Goal: Task Accomplishment & Management: Complete application form

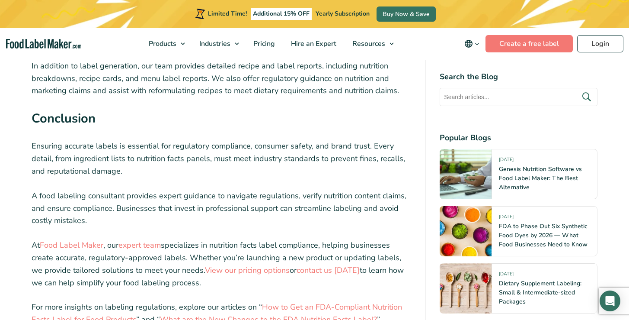
scroll to position [2932, 0]
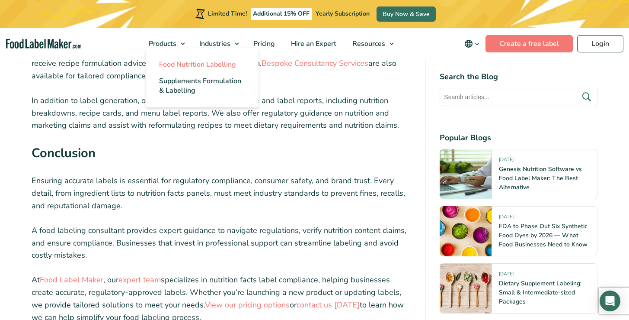
click at [173, 62] on span "Food Nutrition Labelling" at bounding box center [197, 65] width 77 height 10
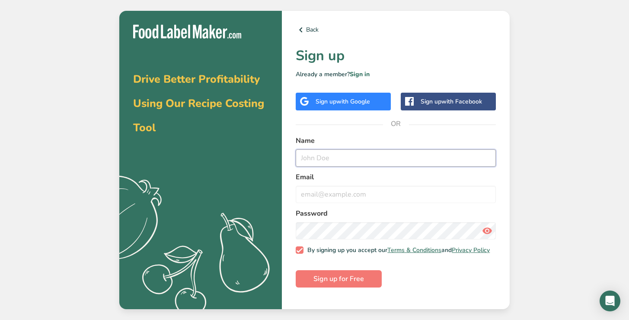
click at [371, 163] on input "text" at bounding box center [396, 157] width 200 height 17
type input "Risty Marckx"
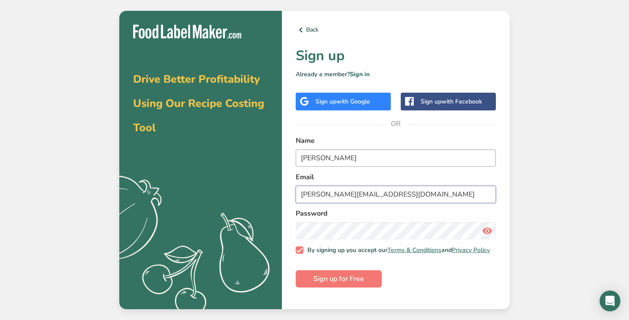
type input "risty@craveco.com"
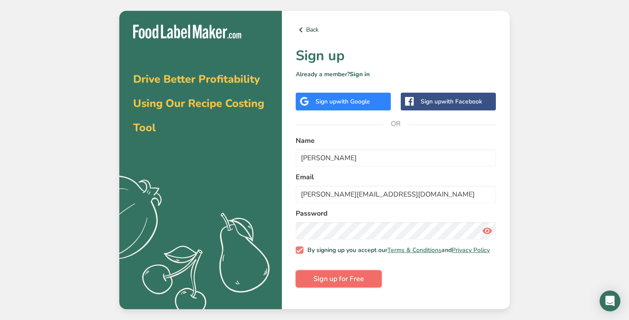
click at [339, 287] on button "Sign up for Free" at bounding box center [339, 278] width 86 height 17
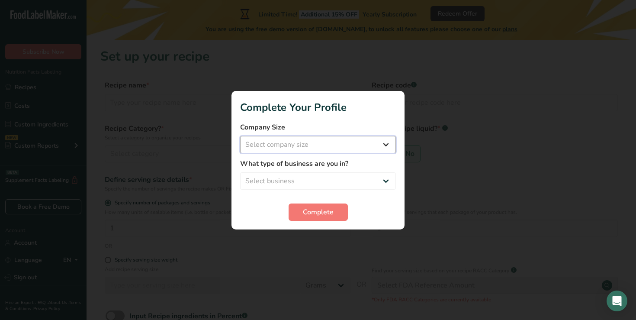
click at [305, 147] on select "Select company size Fewer than 10 Employees 10 to 50 Employees 51 to 500 Employ…" at bounding box center [318, 144] width 156 height 17
select select "1"
click at [312, 179] on select "Select business Packaged Food Manufacturer Restaurant & Cafe Bakery Meal Plans …" at bounding box center [318, 180] width 156 height 17
select select "1"
click at [320, 210] on span "Complete" at bounding box center [318, 212] width 31 height 10
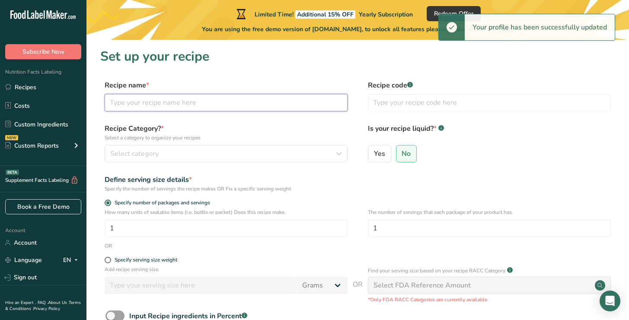
click at [278, 105] on input "text" at bounding box center [226, 102] width 243 height 17
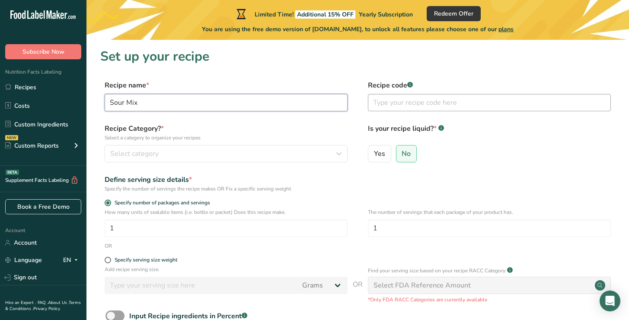
type input "Sour Mix"
click at [407, 109] on input "text" at bounding box center [489, 102] width 243 height 17
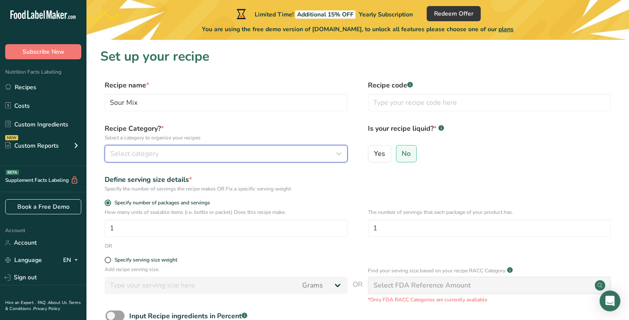
click at [218, 156] on div "Select category" at bounding box center [223, 153] width 227 height 10
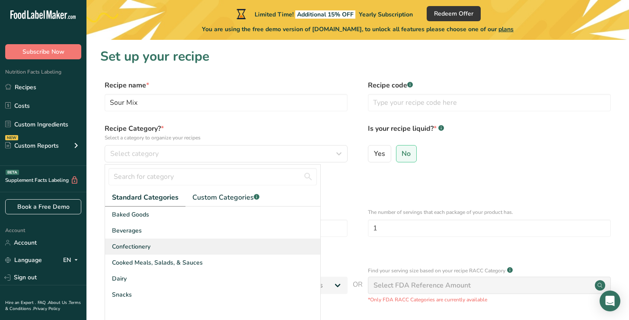
click at [150, 244] on span "Confectionery" at bounding box center [131, 246] width 38 height 9
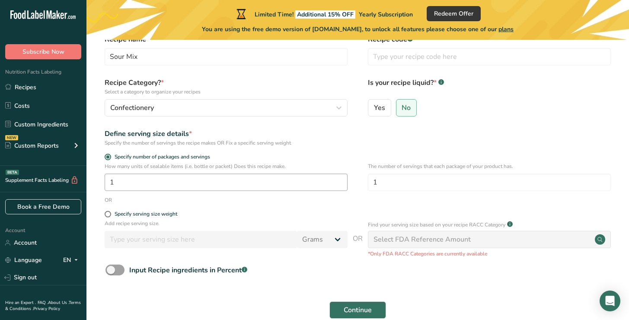
scroll to position [54, 0]
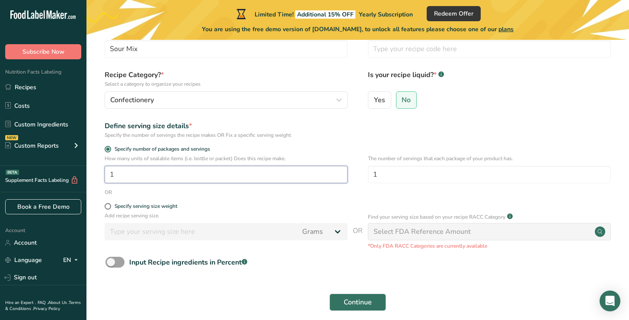
click at [169, 172] on input "1" at bounding box center [226, 174] width 243 height 17
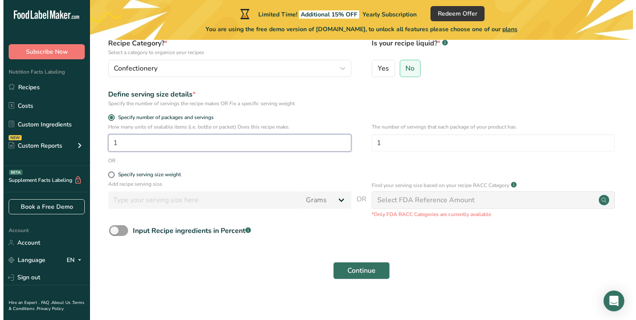
scroll to position [91, 0]
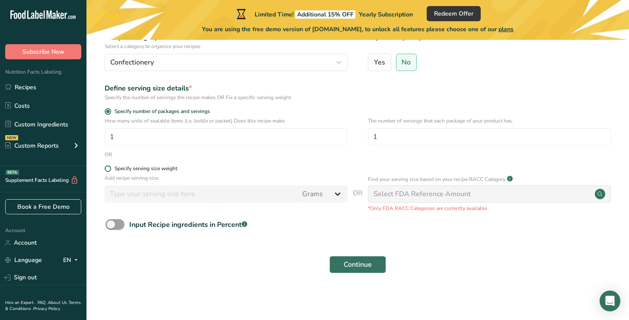
click at [109, 168] on span at bounding box center [108, 168] width 6 height 6
click at [109, 168] on input "Specify serving size weight" at bounding box center [108, 169] width 6 height 6
radio input "true"
radio input "false"
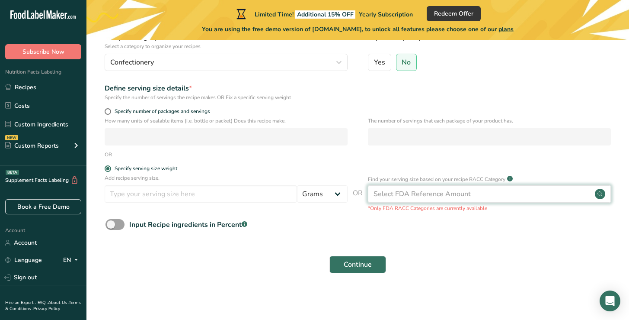
click at [431, 192] on div "Select FDA Reference Amount" at bounding box center [422, 194] width 97 height 10
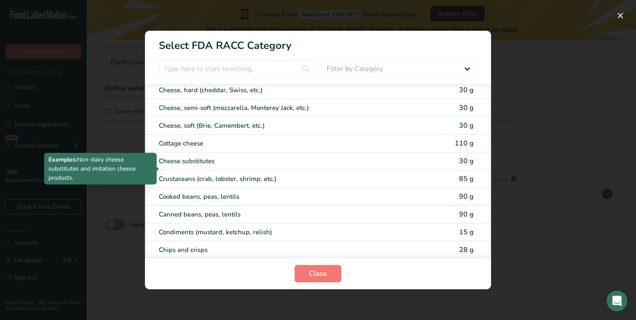
scroll to position [448, 0]
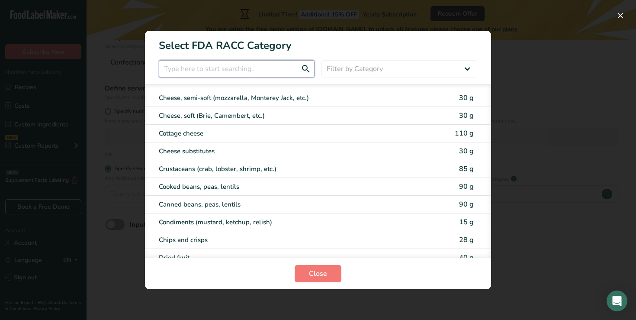
click at [263, 71] on input "RACC Category Selection Modal" at bounding box center [237, 68] width 156 height 17
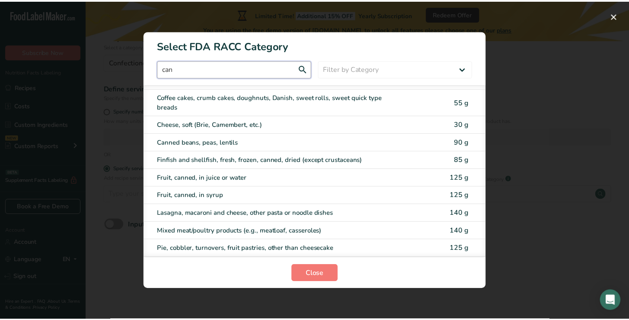
scroll to position [0, 0]
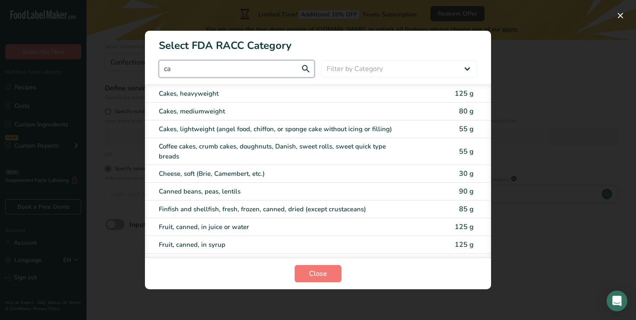
type input "c"
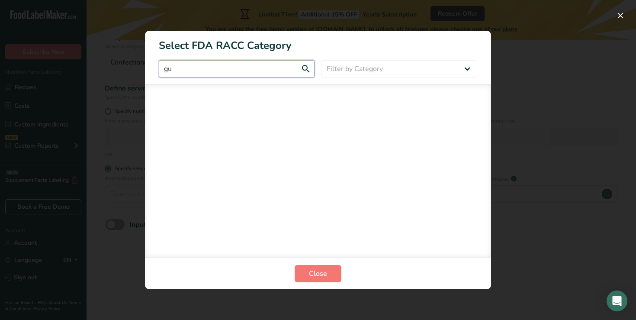
type input "g"
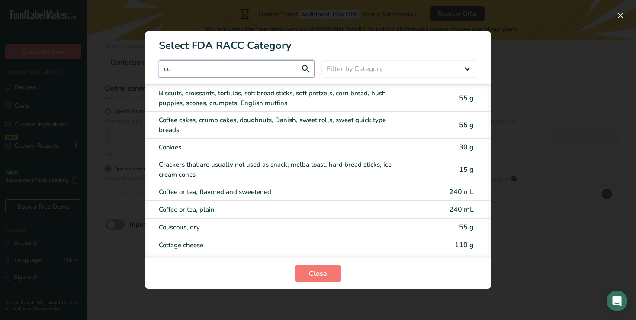
type input "c"
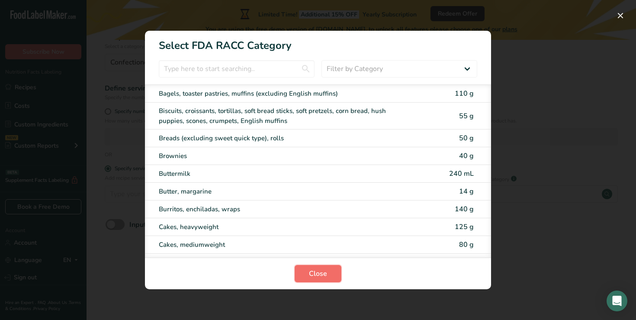
click at [326, 274] on span "Close" at bounding box center [318, 273] width 18 height 10
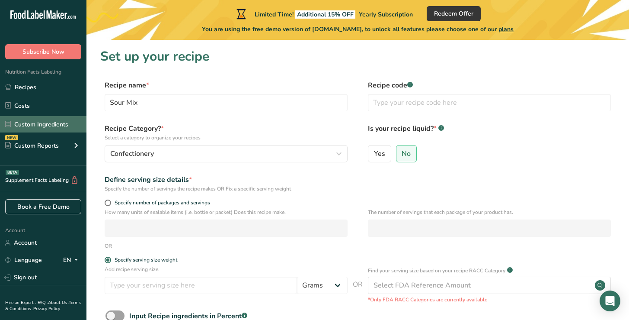
click at [30, 125] on link "Custom Ingredients" at bounding box center [43, 124] width 86 height 16
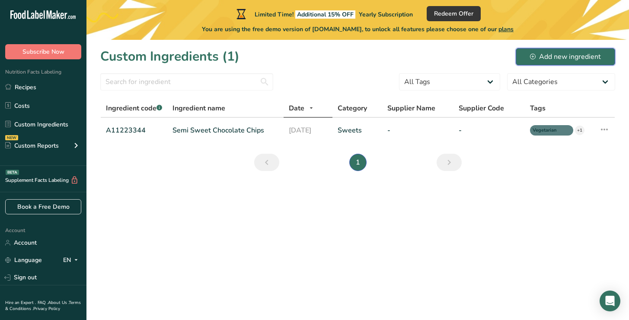
click at [530, 54] on button "Add new ingredient" at bounding box center [565, 56] width 99 height 17
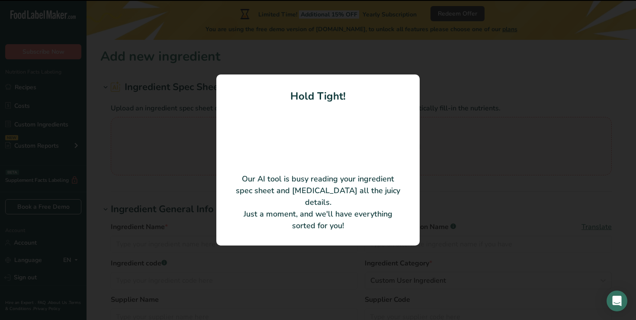
type input "Sour Mini Dummys"
type input "50565"
type input "Astra Sweets NV"
type input "385020013"
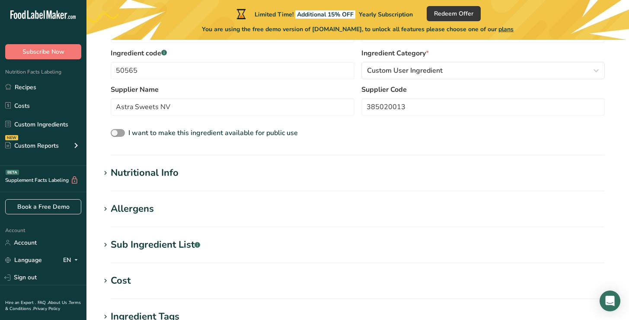
scroll to position [176, 0]
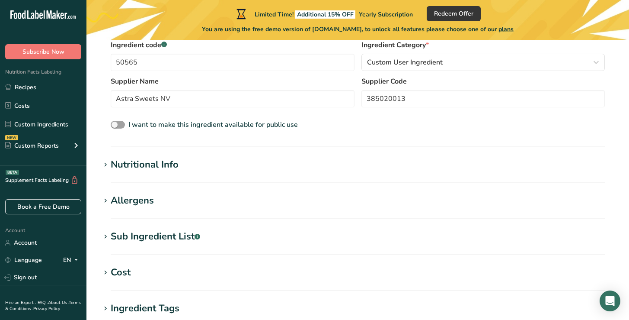
click at [163, 168] on div "Nutritional Info" at bounding box center [145, 164] width 68 height 14
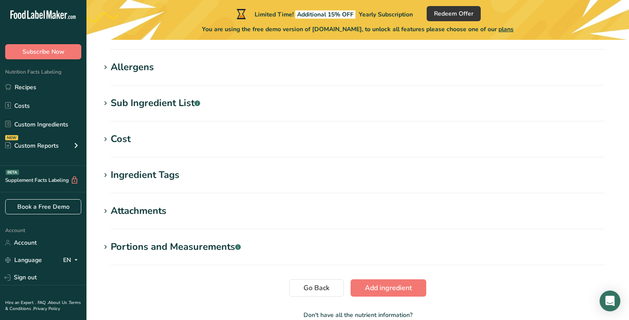
scroll to position [511, 0]
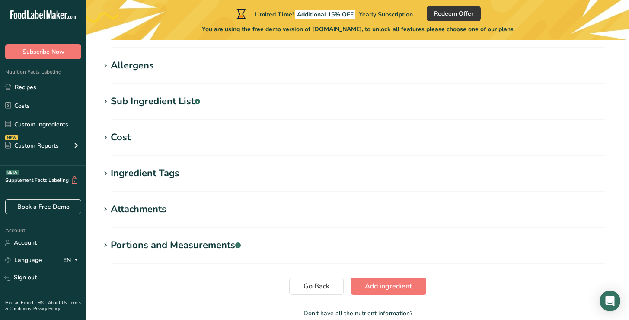
click at [150, 68] on div "Allergens" at bounding box center [132, 65] width 43 height 14
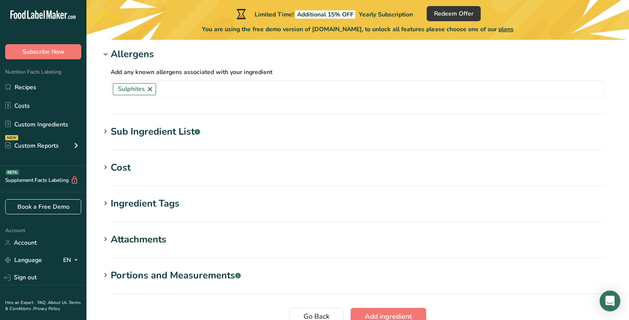
scroll to position [523, 0]
click at [160, 130] on div "Sub Ingredient List .a-a{fill:#347362;}.b-a{fill:#fff;}" at bounding box center [156, 131] width 90 height 14
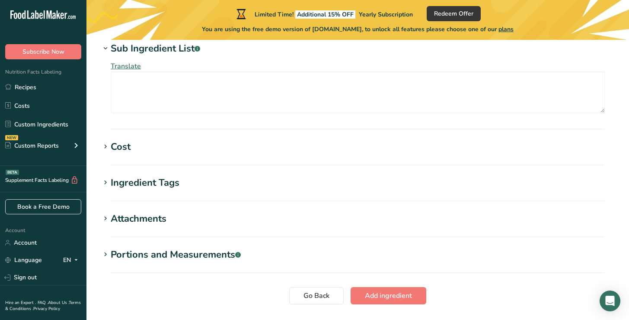
scroll to position [663, 0]
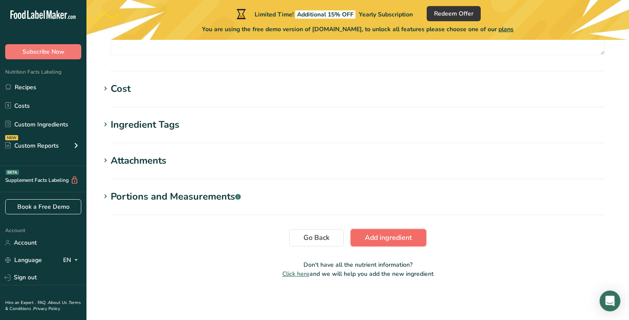
click at [387, 238] on span "Add ingredient" at bounding box center [388, 237] width 47 height 10
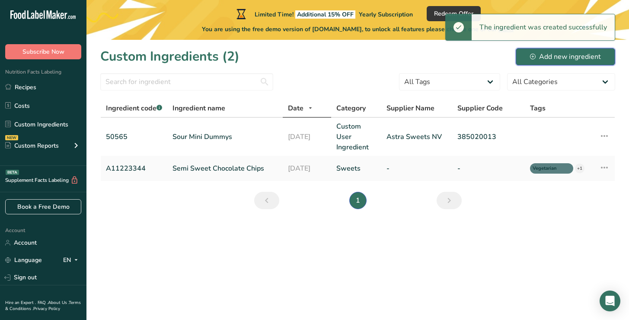
click at [569, 58] on div "Add new ingredient" at bounding box center [565, 56] width 71 height 10
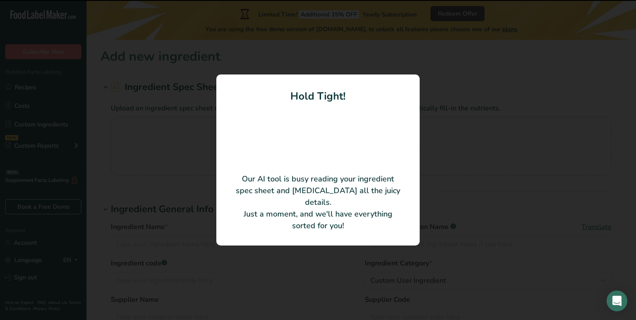
type input "Sour Strawberry Apple Rings"
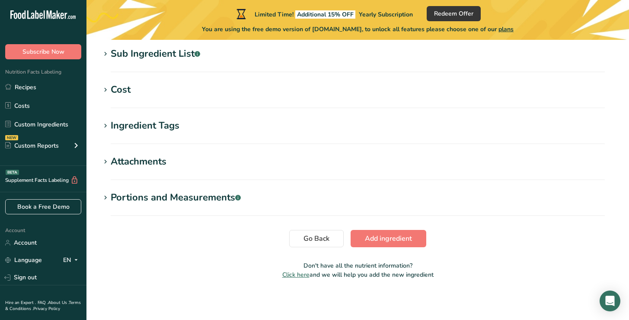
scroll to position [359, 0]
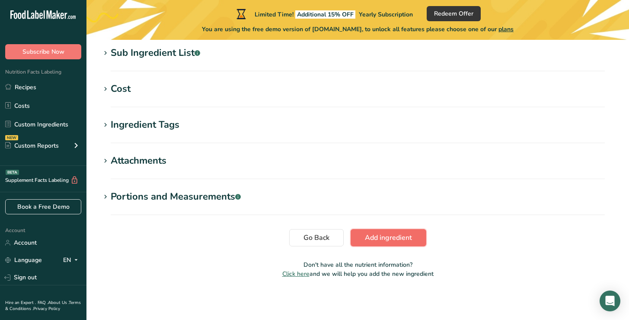
click at [410, 242] on span "Add ingredient" at bounding box center [388, 237] width 47 height 10
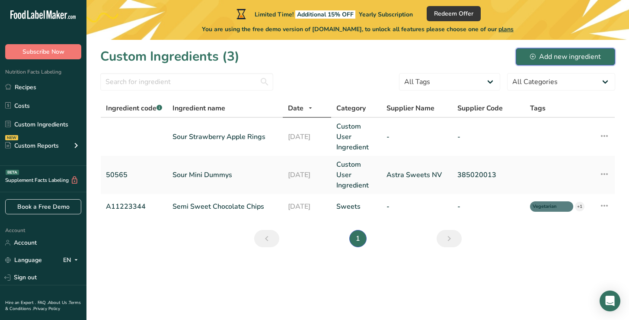
click at [569, 59] on div "Add new ingredient" at bounding box center [565, 56] width 71 height 10
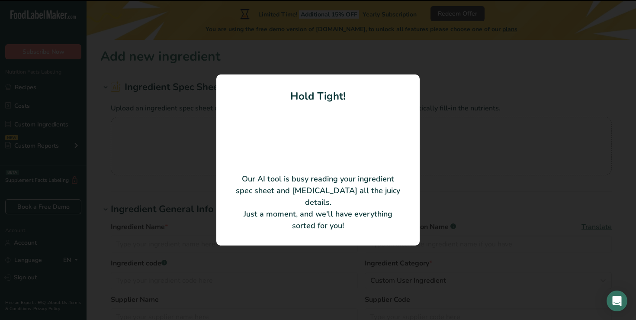
type input "Sour Strawberry"
type input "50744"
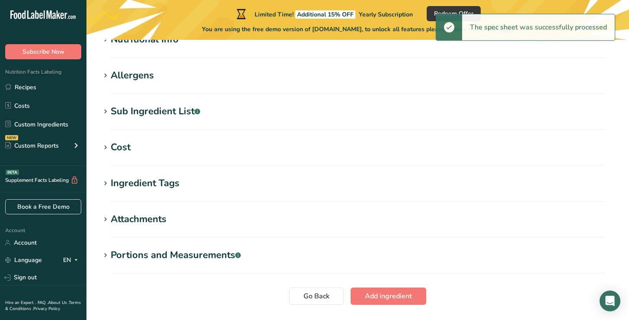
scroll to position [359, 0]
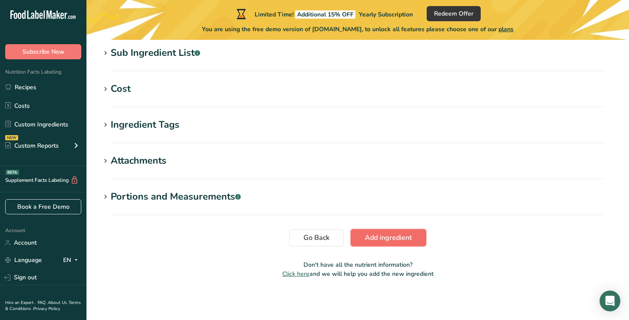
click at [380, 238] on span "Add ingredient" at bounding box center [388, 237] width 47 height 10
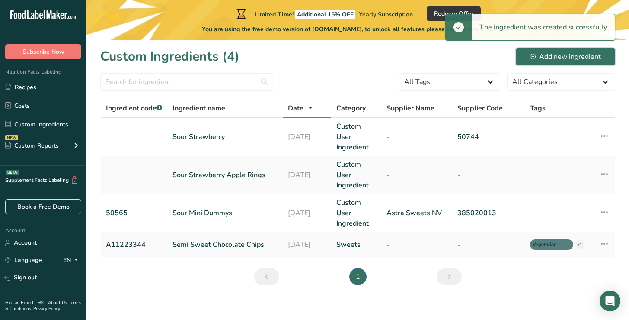
click at [559, 57] on div "Add new ingredient" at bounding box center [565, 56] width 71 height 10
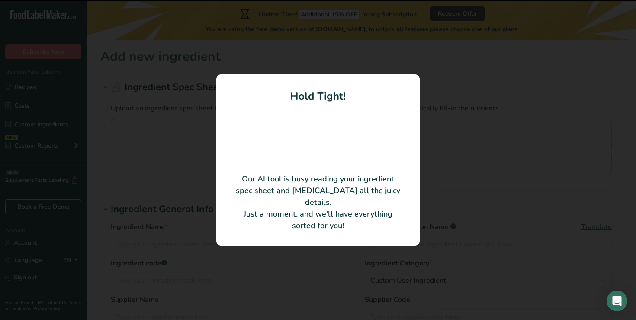
type input "Sour Watermelon"
type input "Andros"
type input "50746"
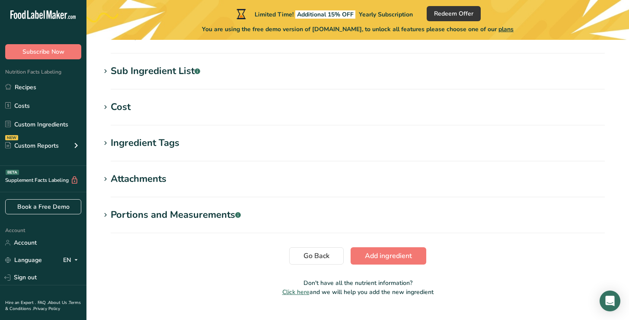
scroll to position [359, 0]
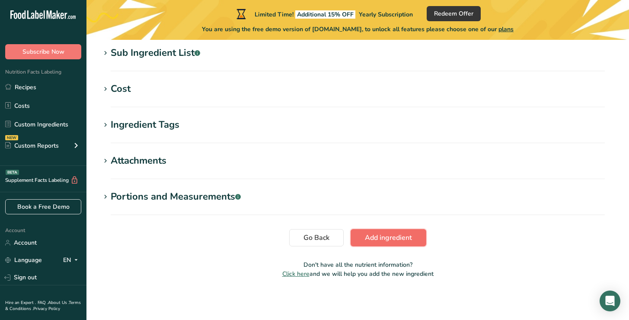
click at [396, 239] on span "Add ingredient" at bounding box center [388, 237] width 47 height 10
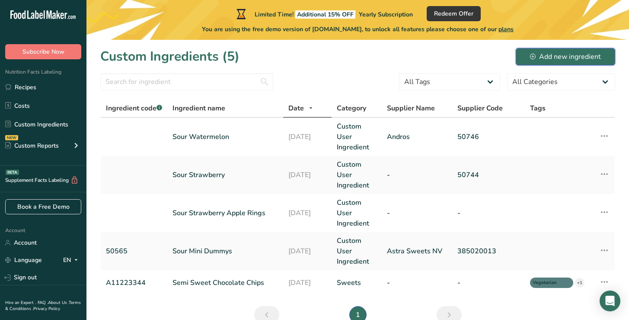
click at [559, 58] on div "Add new ingredient" at bounding box center [565, 56] width 71 height 10
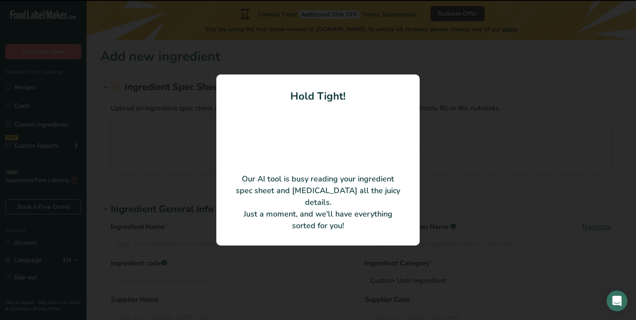
type input "Sour Cola Dummys"
type input "380930014"
type input "Astra Sweets NV"
type input "50564"
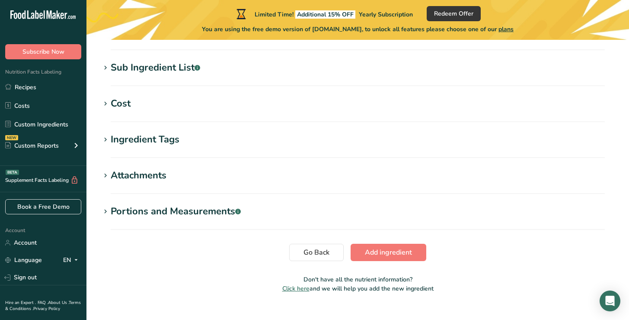
scroll to position [359, 0]
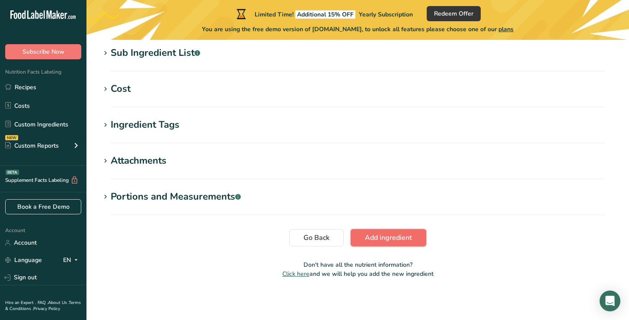
click at [401, 239] on span "Add ingredient" at bounding box center [388, 237] width 47 height 10
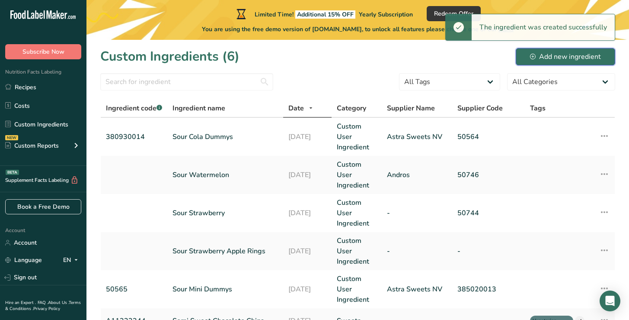
click at [575, 55] on div "Add new ingredient" at bounding box center [565, 56] width 71 height 10
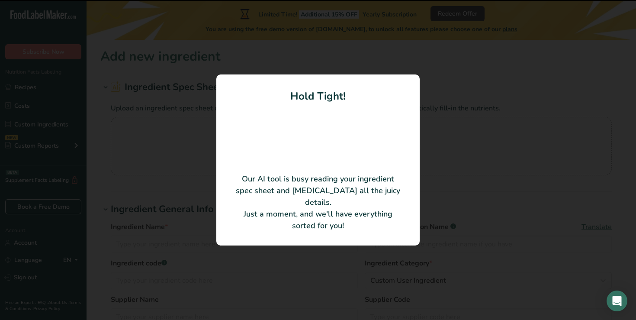
type input "Sura Mini Jordgubbar Vegan"
type input "50568"
type input "Astra Sweets NV"
type input "380870004"
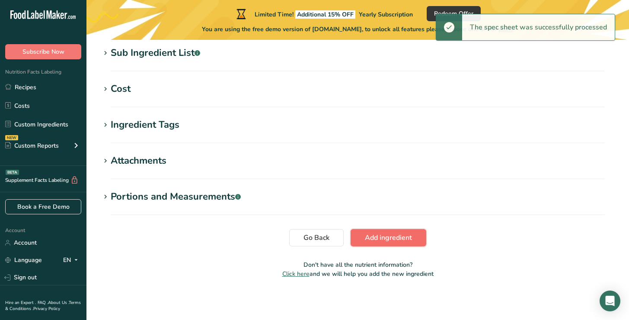
click at [403, 240] on span "Add ingredient" at bounding box center [388, 237] width 47 height 10
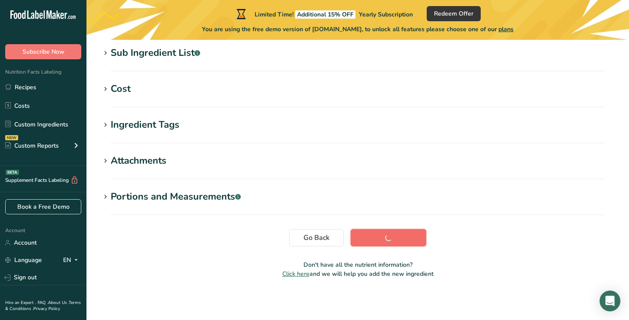
scroll to position [178, 0]
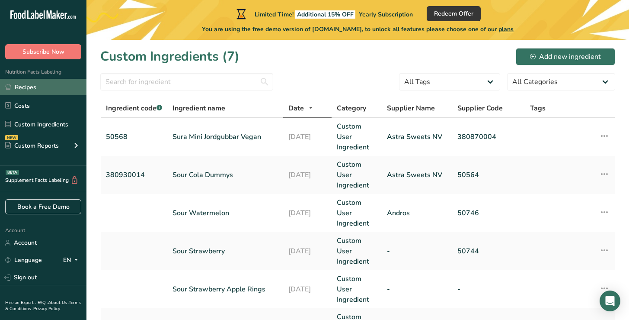
click at [32, 88] on link "Recipes" at bounding box center [43, 87] width 86 height 16
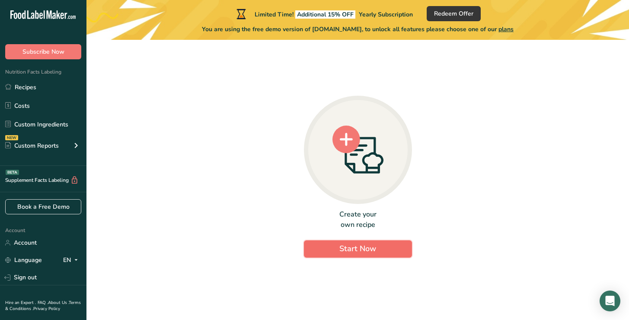
click at [367, 243] on span "Start Now" at bounding box center [357, 248] width 37 height 10
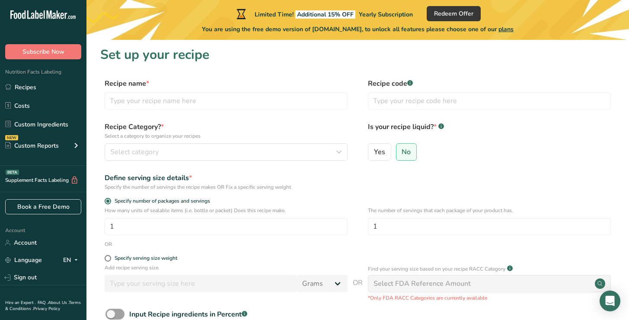
scroll to position [3, 0]
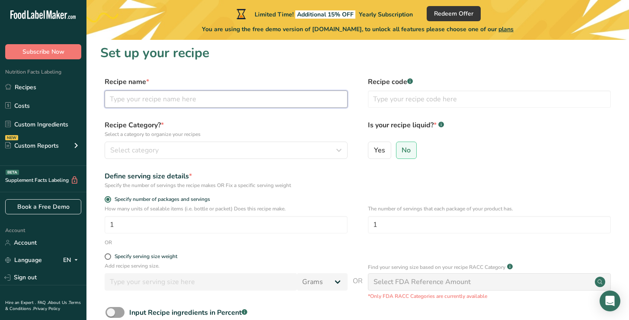
click at [255, 100] on input "text" at bounding box center [226, 98] width 243 height 17
type input "sour mix"
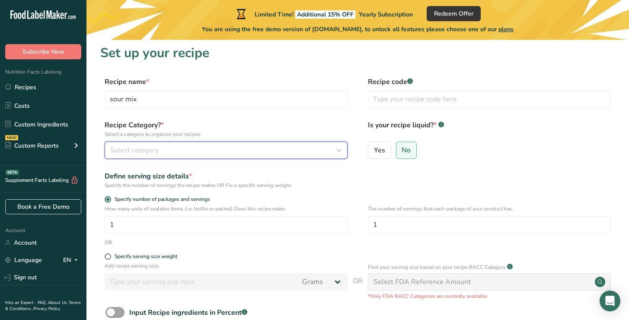
click at [232, 153] on div "Select category" at bounding box center [223, 150] width 227 height 10
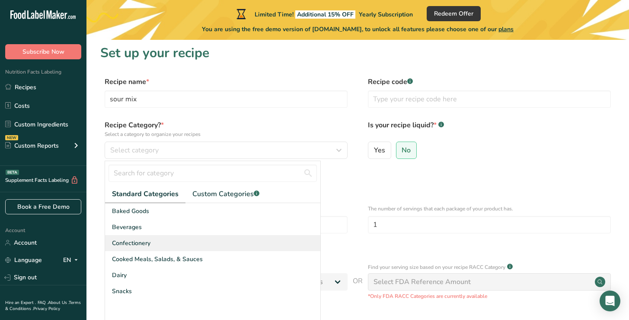
click at [153, 245] on div "Confectionery" at bounding box center [212, 243] width 215 height 16
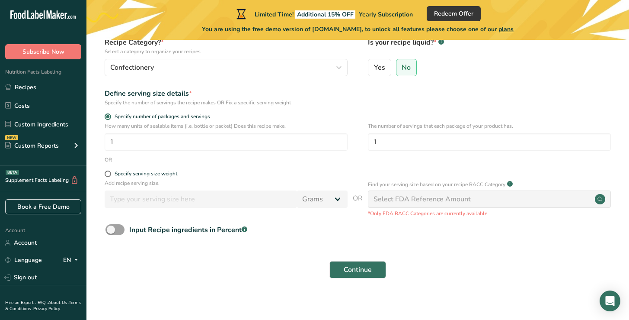
scroll to position [91, 0]
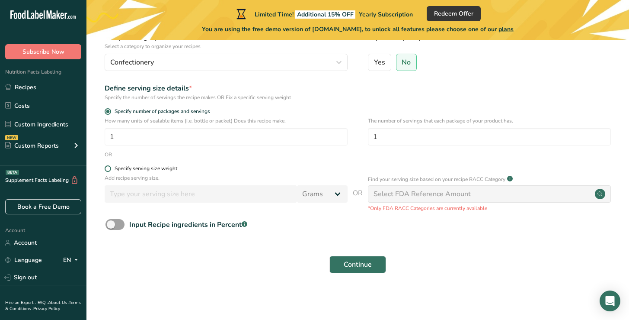
click at [109, 167] on span at bounding box center [108, 168] width 6 height 6
click at [109, 167] on input "Specify serving size weight" at bounding box center [108, 169] width 6 height 6
radio input "true"
radio input "false"
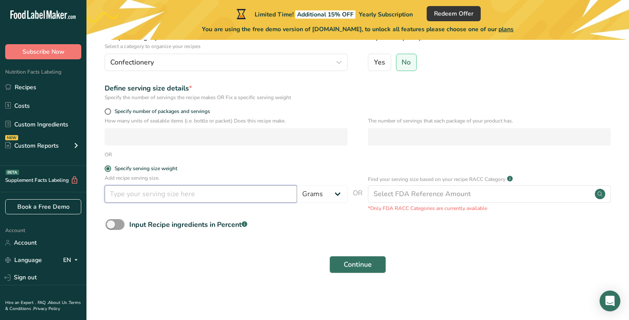
click at [159, 200] on input "number" at bounding box center [201, 193] width 192 height 17
type input "32"
click at [355, 262] on span "Continue" at bounding box center [358, 264] width 28 height 10
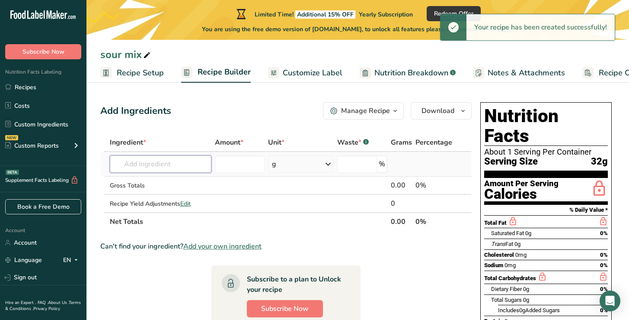
click at [163, 166] on input "text" at bounding box center [161, 163] width 102 height 17
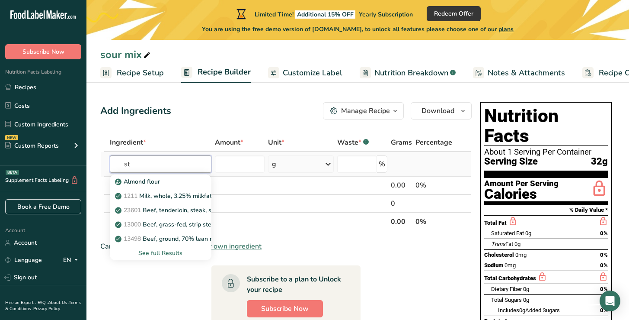
type input "str"
drag, startPoint x: 171, startPoint y: 168, endPoint x: 120, endPoint y: 164, distance: 51.1
click at [120, 164] on input "str" at bounding box center [161, 163] width 102 height 17
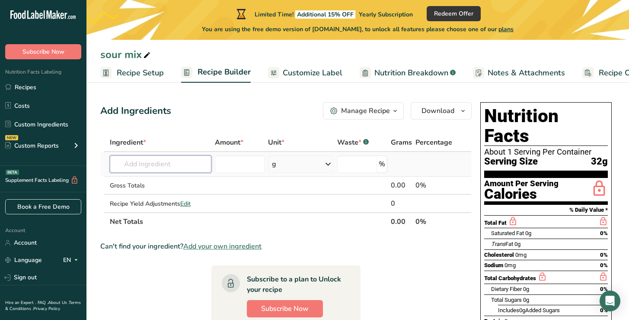
click at [157, 162] on input "text" at bounding box center [161, 163] width 102 height 17
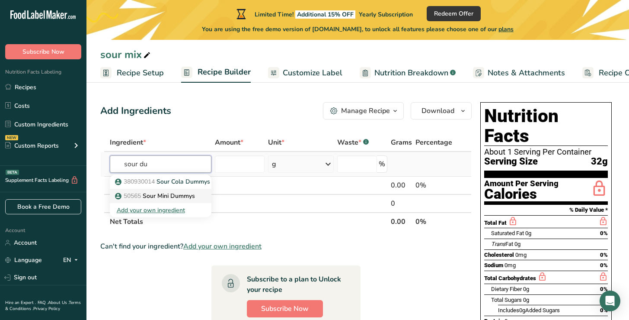
type input "sour du"
click at [174, 194] on p "50565 Sour Mini Dummys" at bounding box center [156, 195] width 78 height 9
type input "Sour Mini Dummys"
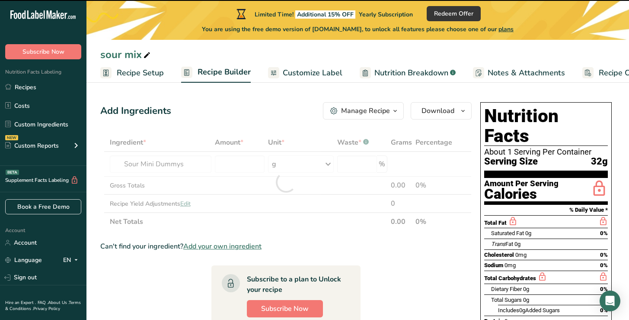
type input "0"
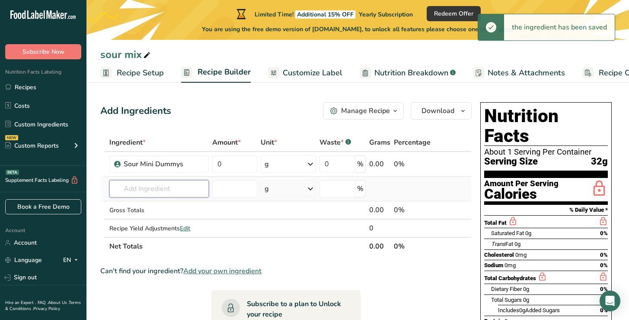
click at [160, 189] on input "text" at bounding box center [158, 188] width 99 height 17
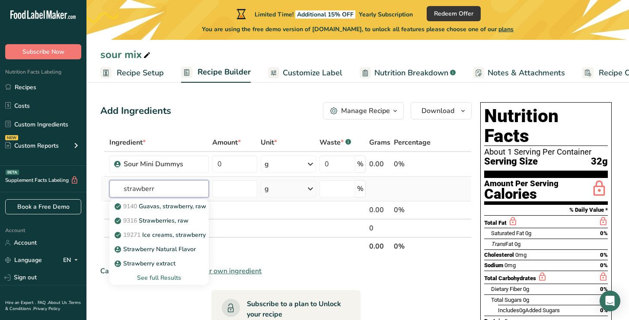
drag, startPoint x: 163, startPoint y: 192, endPoint x: 105, endPoint y: 182, distance: 59.2
click at [105, 182] on tr "strawberr 9140 Guavas, strawberry, raw 9316 Strawberries, raw 19271 Ice creams,…" at bounding box center [286, 188] width 371 height 25
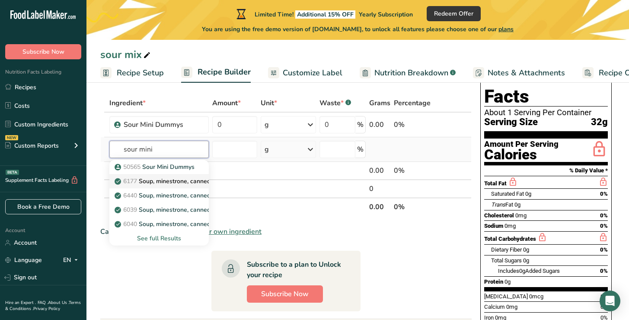
scroll to position [49, 0]
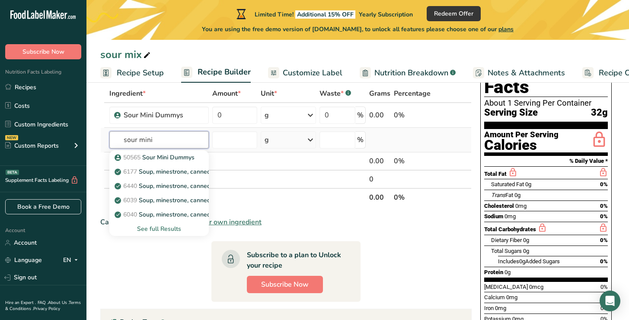
type input "sour mini"
click at [143, 228] on div "See full Results" at bounding box center [159, 228] width 86 height 9
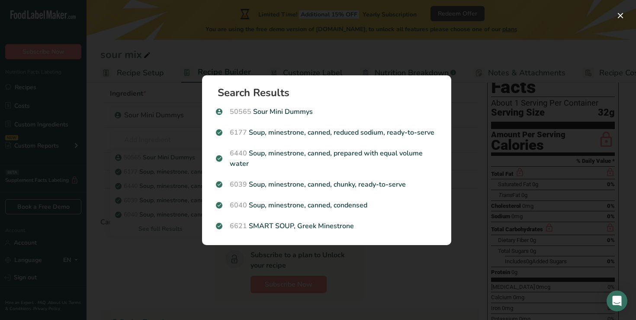
click at [147, 268] on div "Search results modal" at bounding box center [318, 160] width 636 height 320
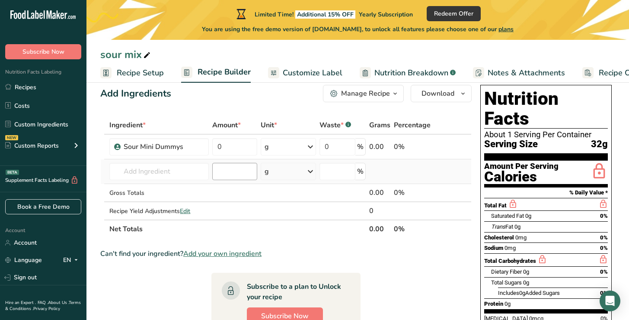
scroll to position [8, 0]
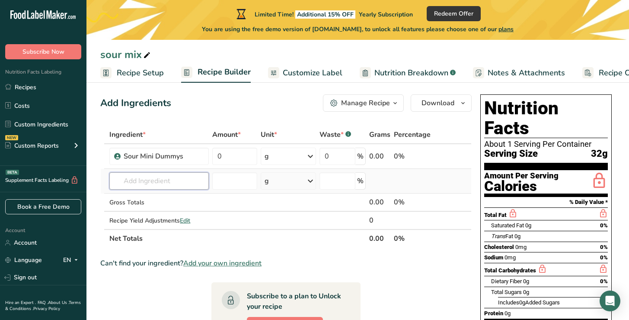
click at [157, 182] on input "text" at bounding box center [158, 180] width 99 height 17
click at [160, 179] on input "text" at bounding box center [158, 180] width 99 height 17
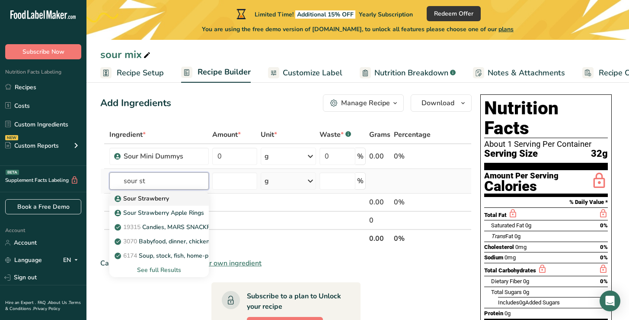
type input "sour st"
click at [144, 198] on p "Sour Strawberry" at bounding box center [142, 198] width 53 height 9
type input "Sour Strawberry"
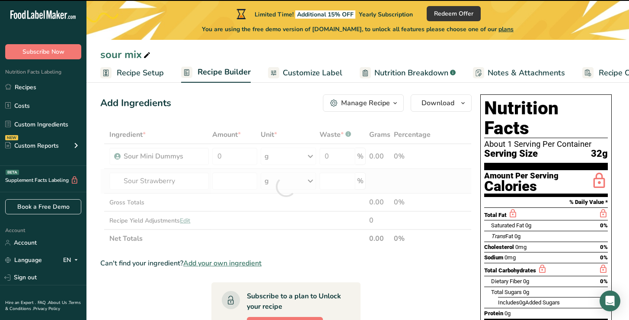
type input "0"
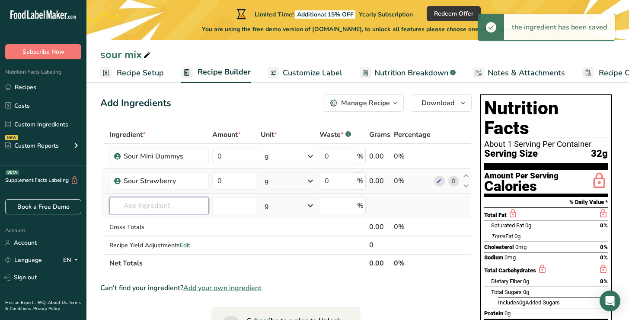
click at [146, 204] on input "text" at bounding box center [158, 205] width 99 height 17
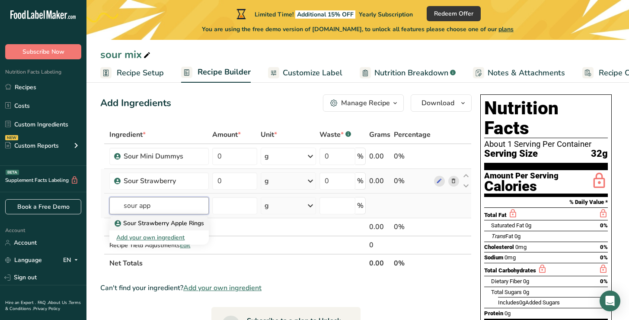
type input "sour app"
click at [145, 222] on p "Sour Strawberry Apple Rings" at bounding box center [160, 222] width 88 height 9
type input "Sour Strawberry Apple Rings"
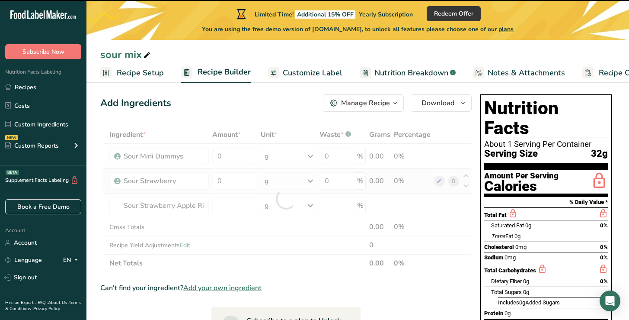
type input "0"
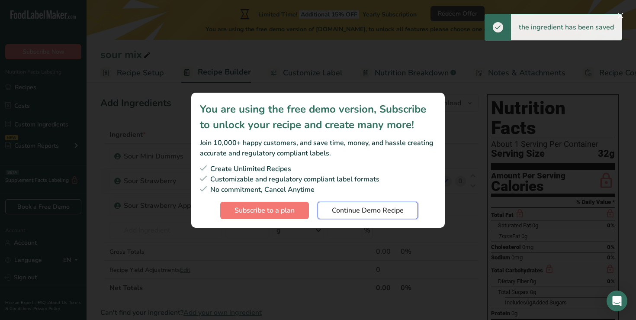
click at [361, 209] on span "Continue Demo Recipe" at bounding box center [368, 210] width 72 height 10
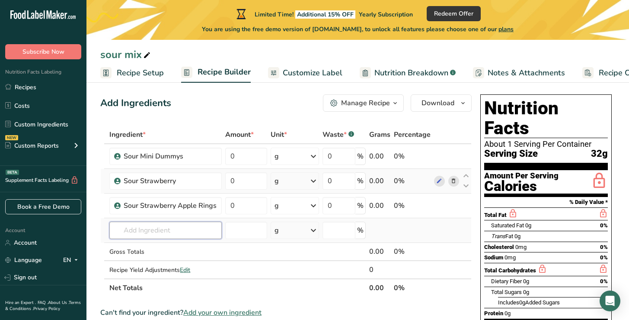
click at [151, 229] on input "text" at bounding box center [165, 229] width 112 height 17
type input "jor"
click at [175, 247] on p "50568 Sura Mini Jordgubbar Vegan" at bounding box center [168, 247] width 104 height 9
type input "Sura Mini Jordgubbar Vegan"
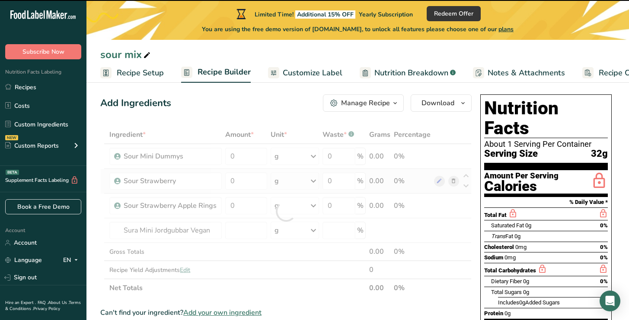
type input "0"
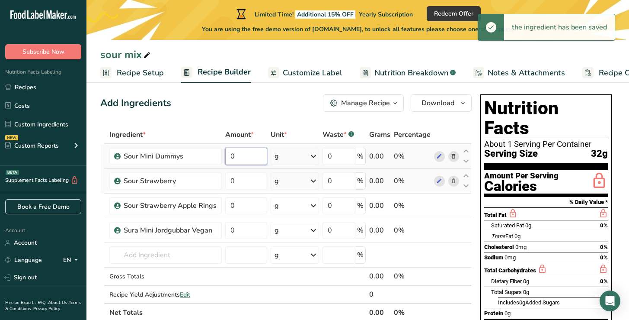
click at [260, 156] on input "0" at bounding box center [246, 155] width 42 height 17
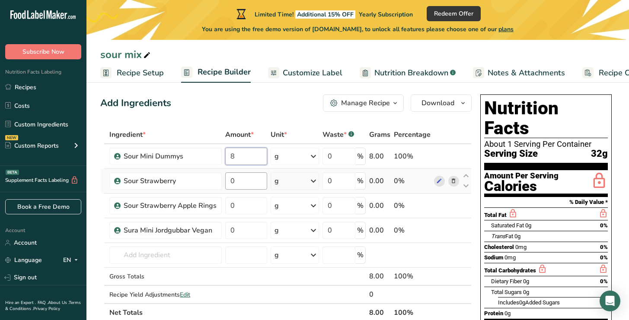
type input "8"
click at [244, 183] on div "Ingredient * Amount * Unit * Waste * .a-a{fill:#347362;}.b-a{fill:#fff;} Grams …" at bounding box center [285, 223] width 371 height 196
type input "8"
click at [237, 205] on div "Ingredient * Amount * Unit * Waste * .a-a{fill:#347362;}.b-a{fill:#fff;} Grams …" at bounding box center [285, 223] width 371 height 196
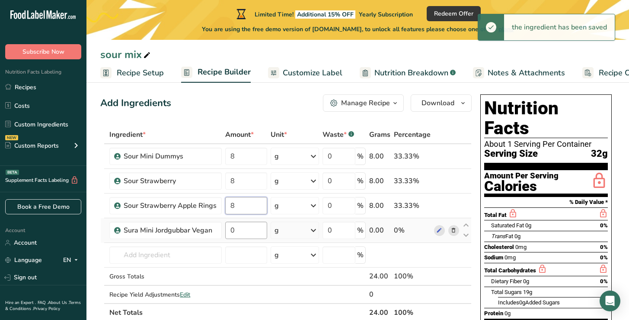
type input "8"
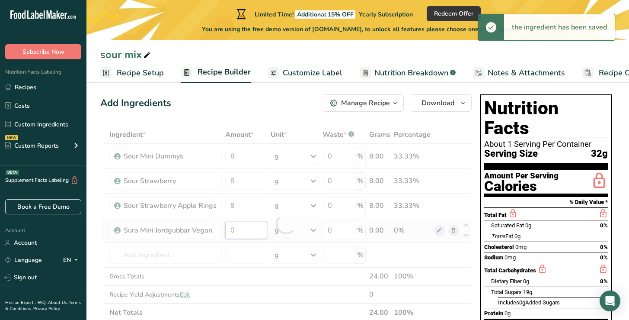
click at [242, 232] on div "Ingredient * Amount * Unit * Waste * .a-a{fill:#347362;}.b-a{fill:#fff;} Grams …" at bounding box center [285, 223] width 371 height 196
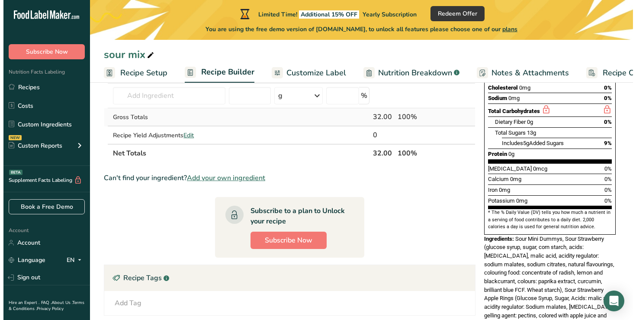
scroll to position [190, 0]
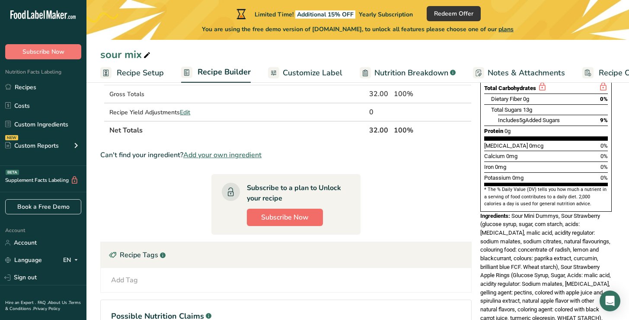
type input "8"
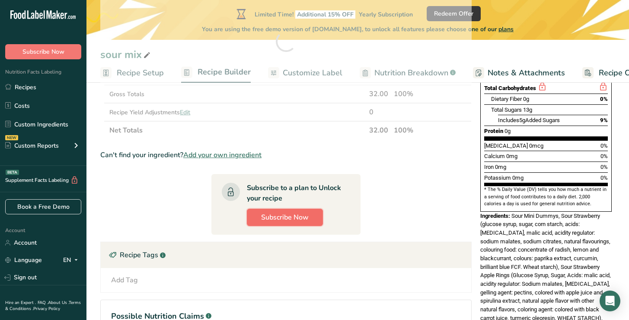
click at [302, 219] on span "Subscribe Now" at bounding box center [285, 217] width 48 height 10
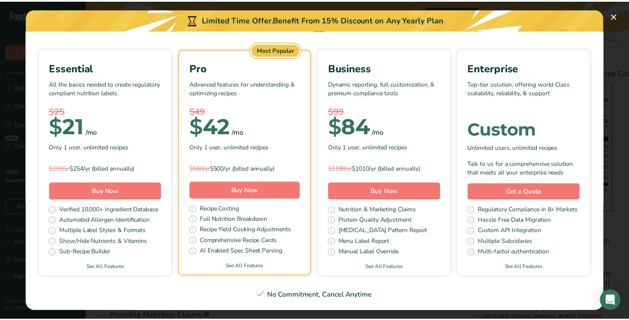
scroll to position [140, 0]
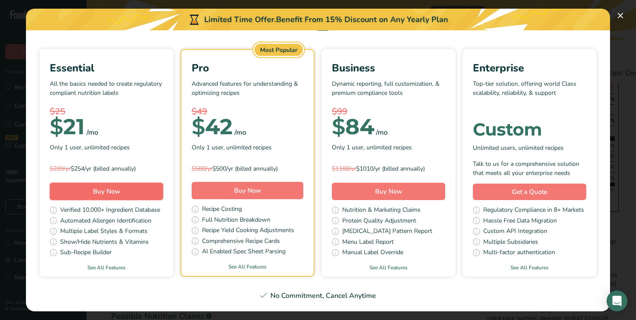
click at [163, 182] on button "Buy Now" at bounding box center [106, 190] width 113 height 17
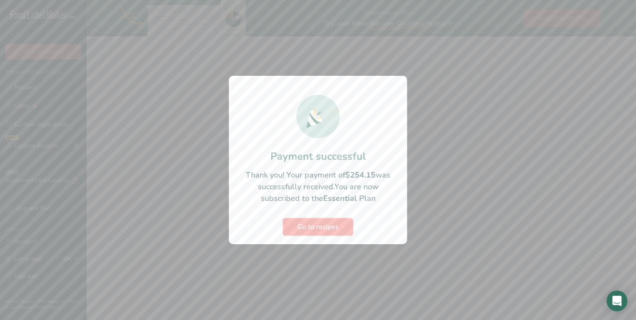
click at [325, 230] on span "Go to recipes" at bounding box center [318, 226] width 42 height 10
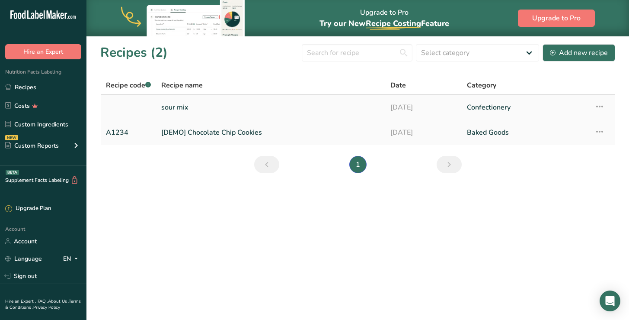
click at [167, 102] on link "sour mix" at bounding box center [270, 107] width 219 height 18
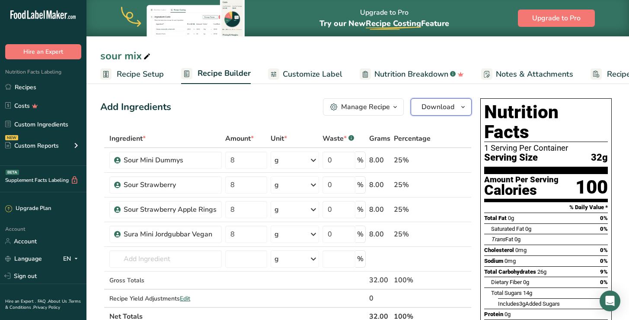
click at [457, 109] on button "Download" at bounding box center [441, 106] width 61 height 17
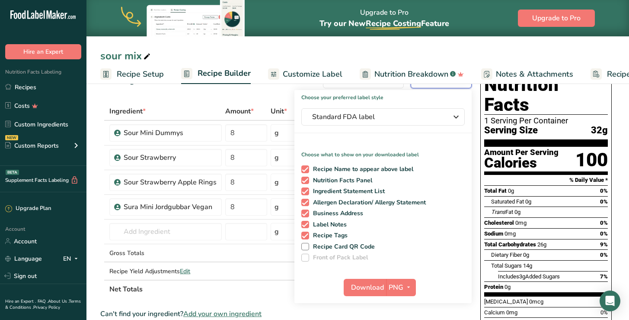
scroll to position [35, 0]
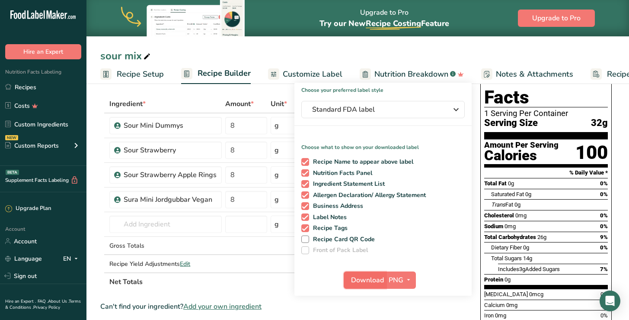
click at [369, 277] on span "Download" at bounding box center [367, 280] width 33 height 10
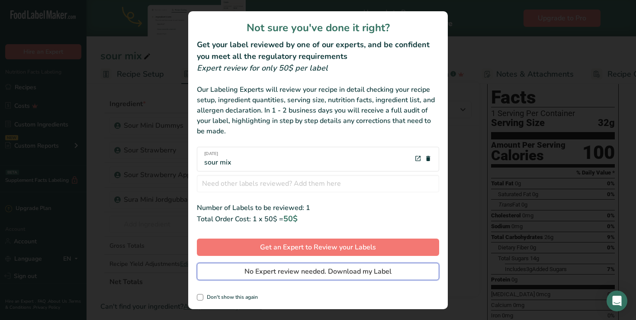
click at [294, 268] on span "No Expert review needed. Download my Label" at bounding box center [317, 271] width 147 height 10
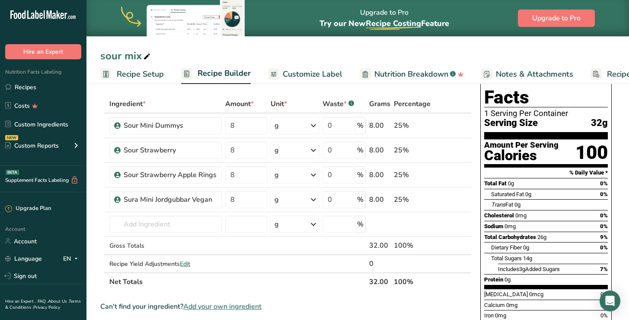
click at [435, 74] on span "Nutrition Breakdown" at bounding box center [411, 74] width 74 height 12
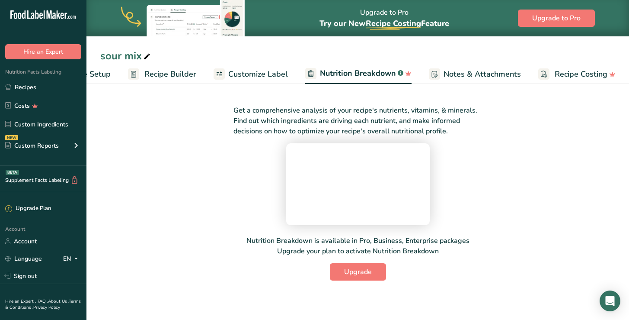
click at [249, 69] on span "Customize Label" at bounding box center [258, 74] width 60 height 12
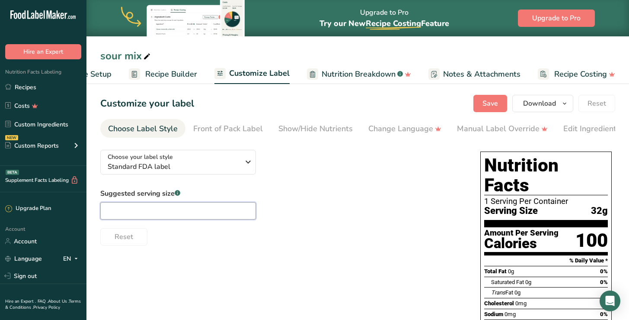
click at [201, 210] on input "text" at bounding box center [178, 210] width 156 height 17
click at [500, 127] on div "Manual Label Override" at bounding box center [502, 129] width 91 height 12
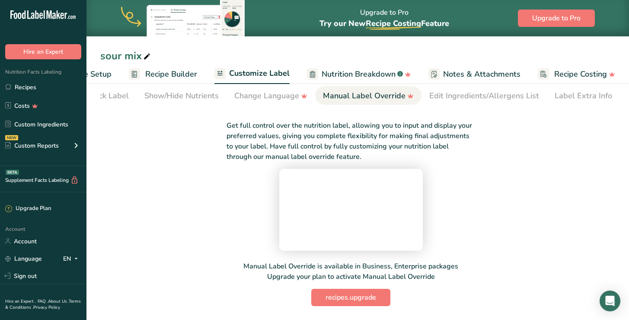
scroll to position [80, 0]
click at [286, 232] on video at bounding box center [351, 208] width 130 height 65
click at [286, 240] on video at bounding box center [351, 208] width 130 height 65
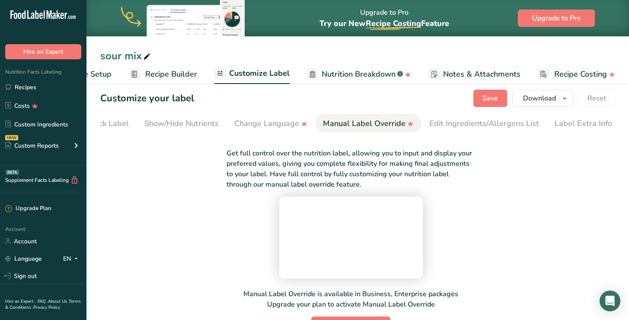
scroll to position [0, 0]
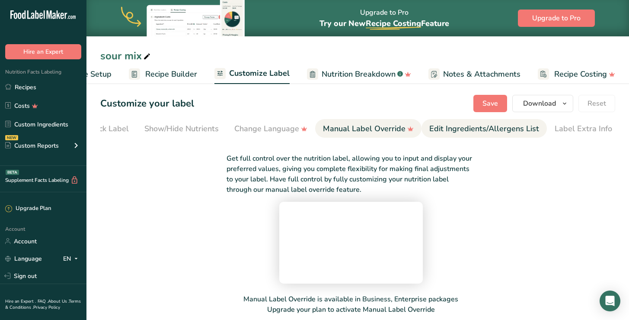
click at [483, 132] on div "Edit Ingredients/Allergens List" at bounding box center [484, 129] width 110 height 12
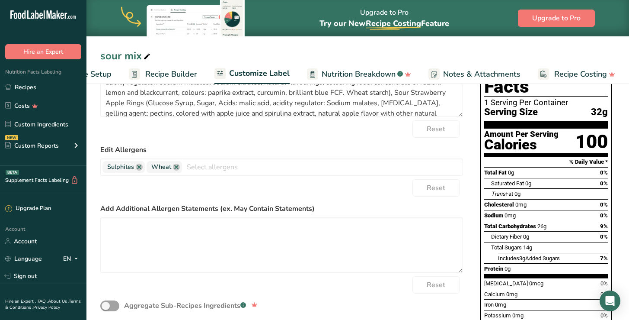
scroll to position [100, 0]
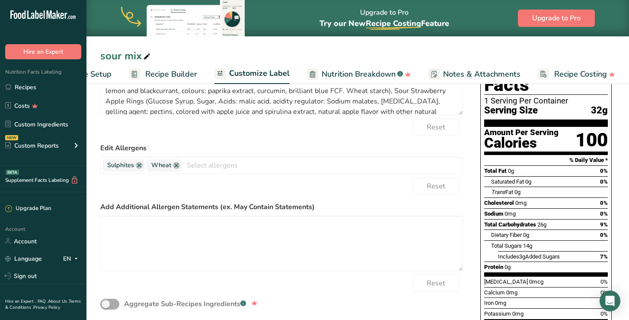
click at [106, 304] on span at bounding box center [109, 303] width 19 height 11
click at [106, 307] on span at bounding box center [109, 303] width 19 height 11
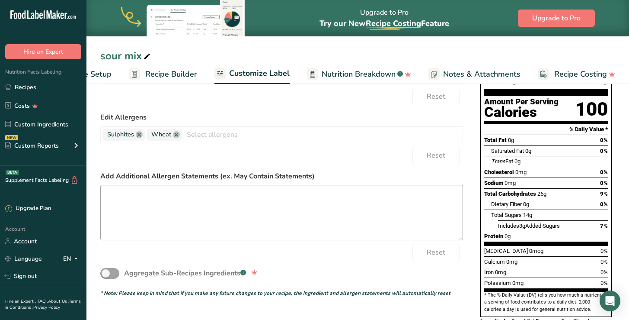
scroll to position [134, 0]
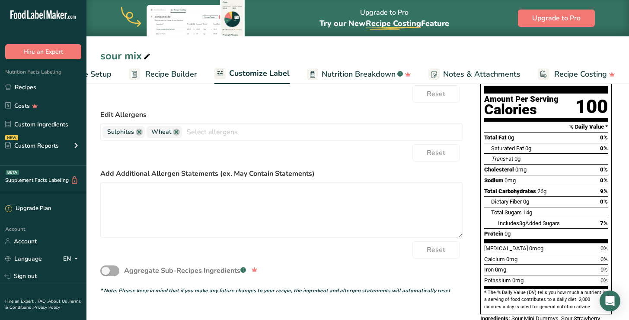
click at [105, 272] on span at bounding box center [109, 270] width 19 height 11
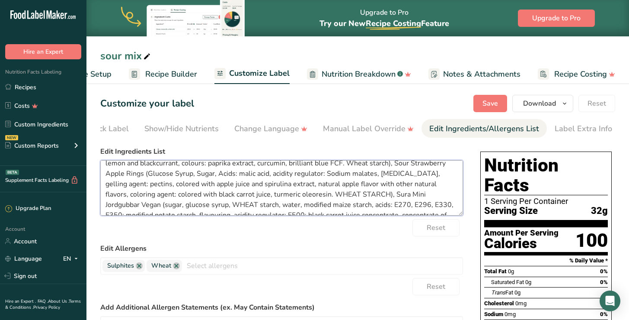
scroll to position [38, 0]
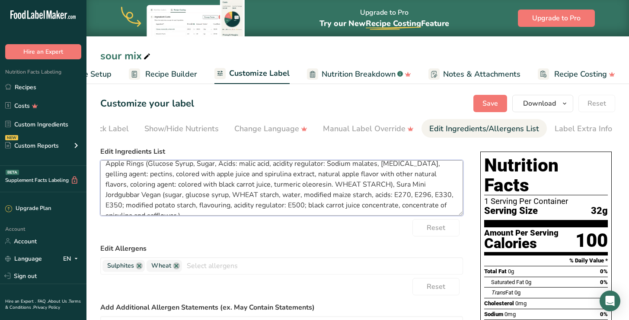
drag, startPoint x: 105, startPoint y: 172, endPoint x: 499, endPoint y: 218, distance: 395.7
